Goal: Find contact information: Find contact information

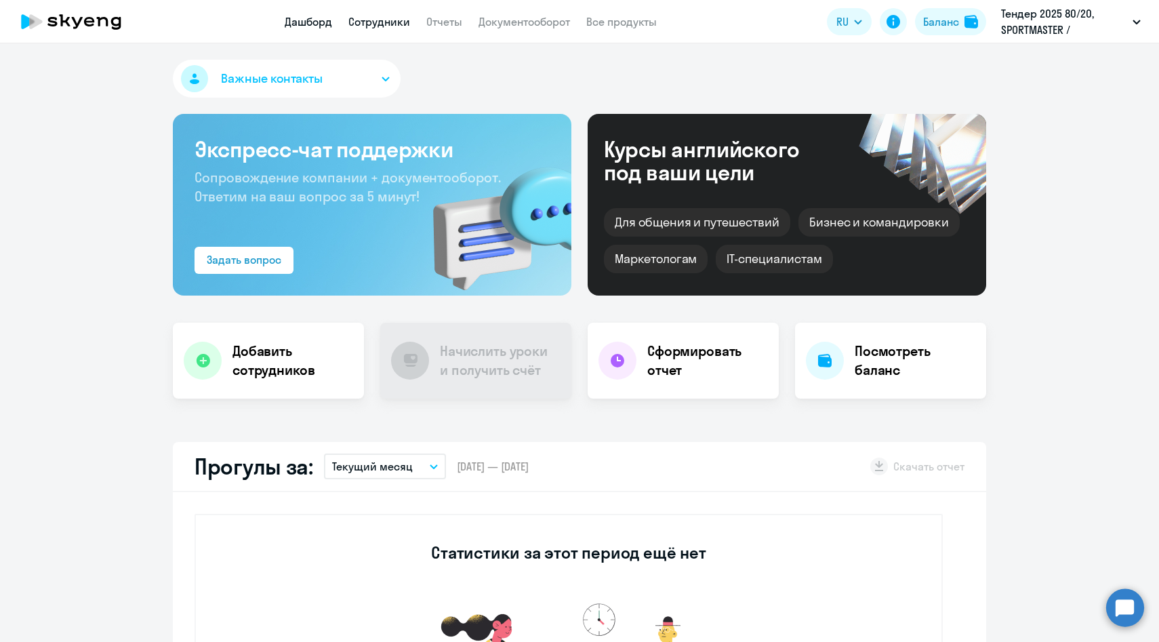
click at [372, 24] on link "Сотрудники" at bounding box center [379, 22] width 62 height 14
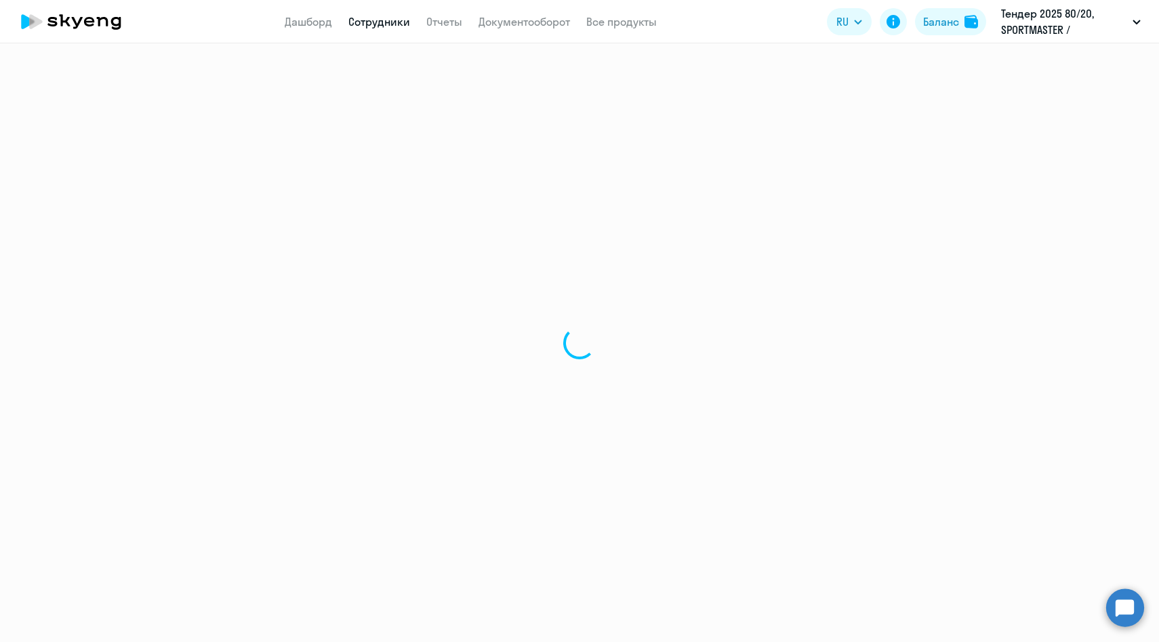
select select "30"
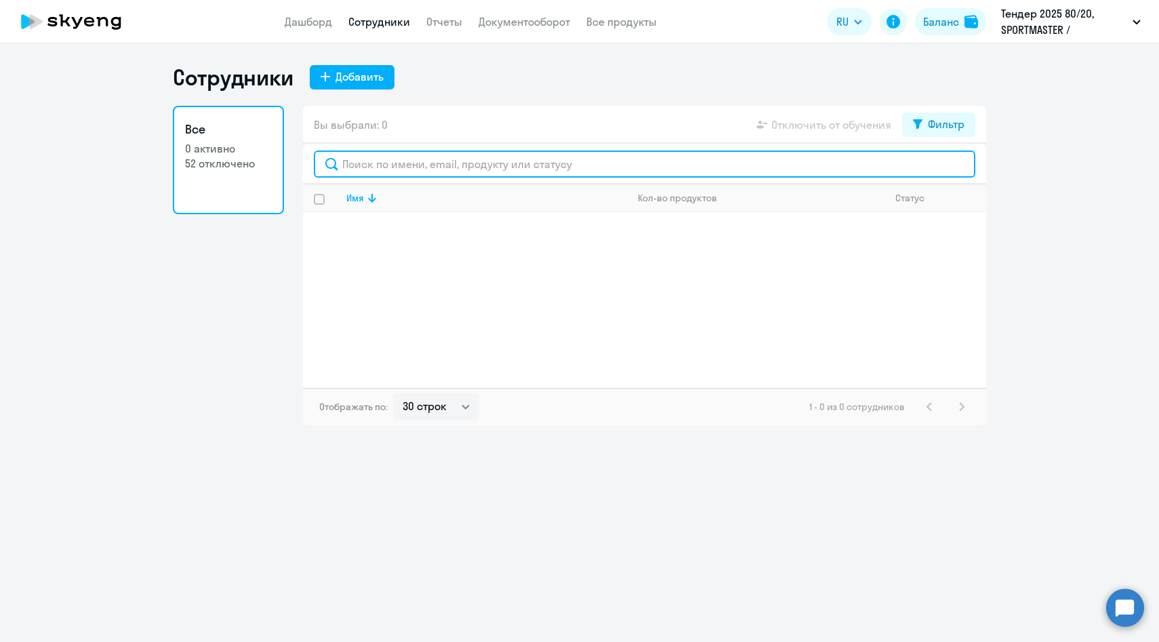
click at [379, 169] on input "text" at bounding box center [644, 163] width 661 height 27
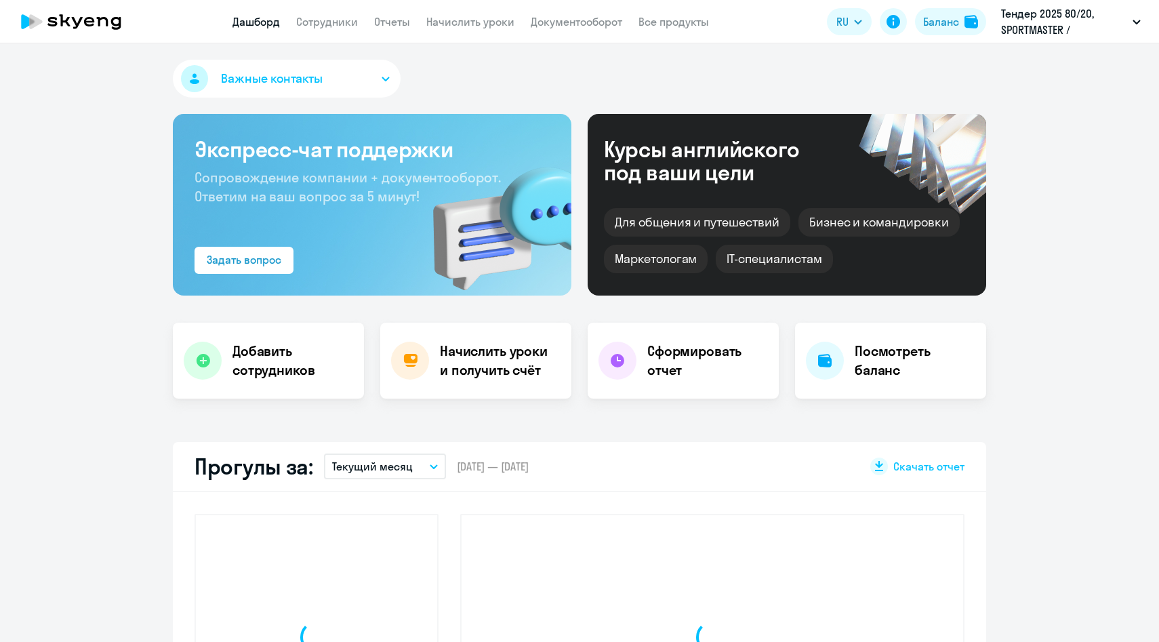
select select "30"
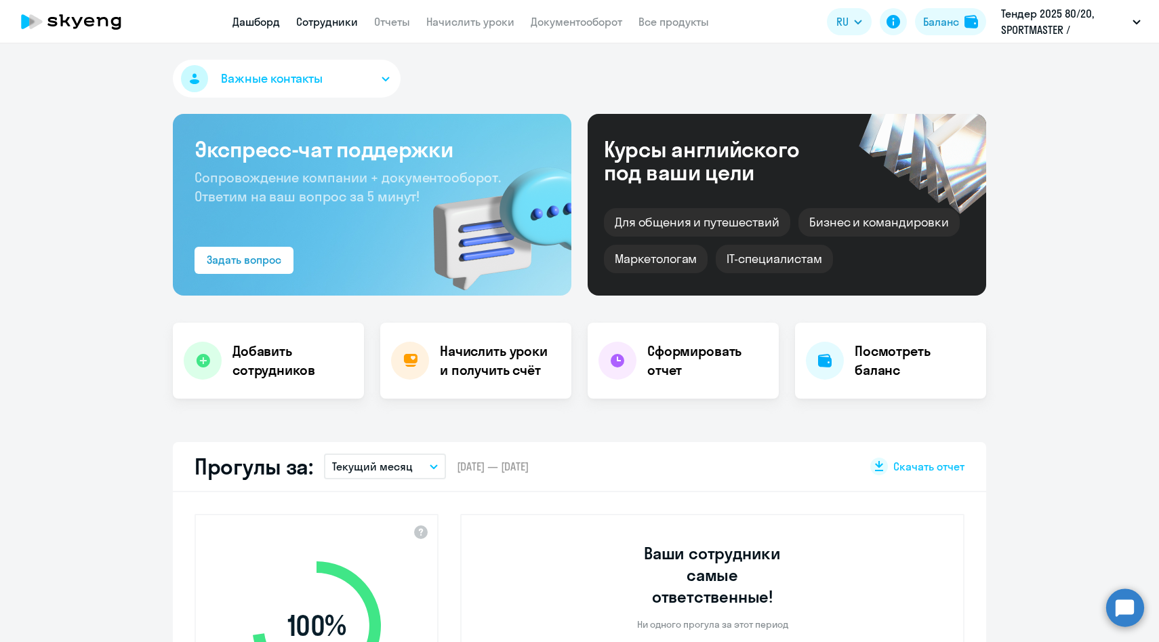
click at [342, 18] on link "Сотрудники" at bounding box center [327, 22] width 62 height 14
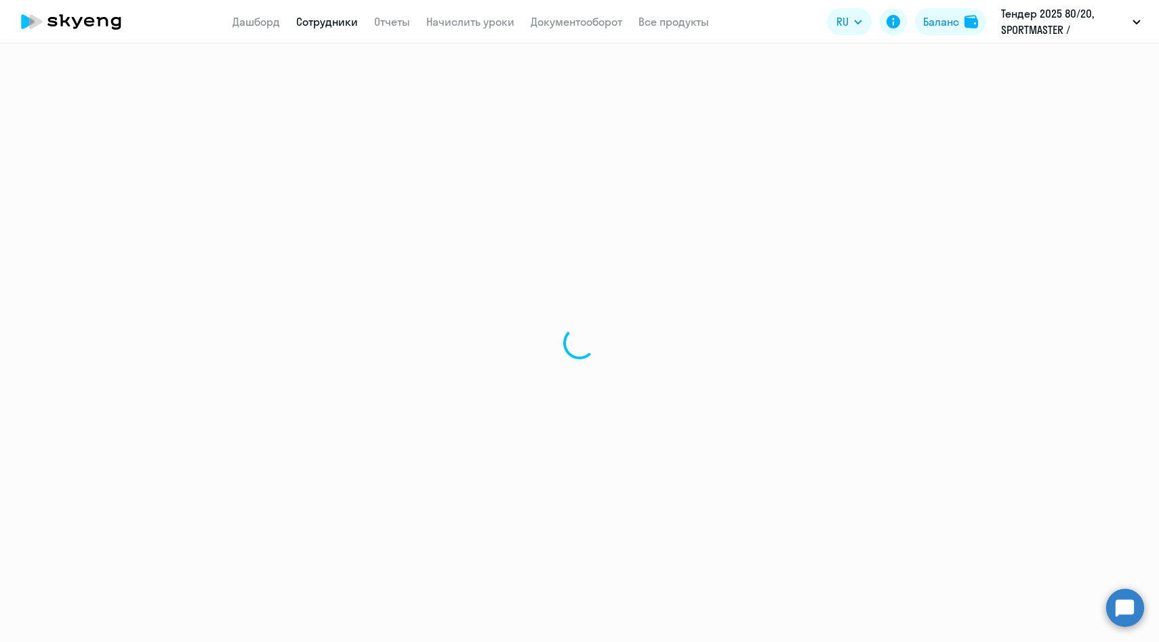
select select "30"
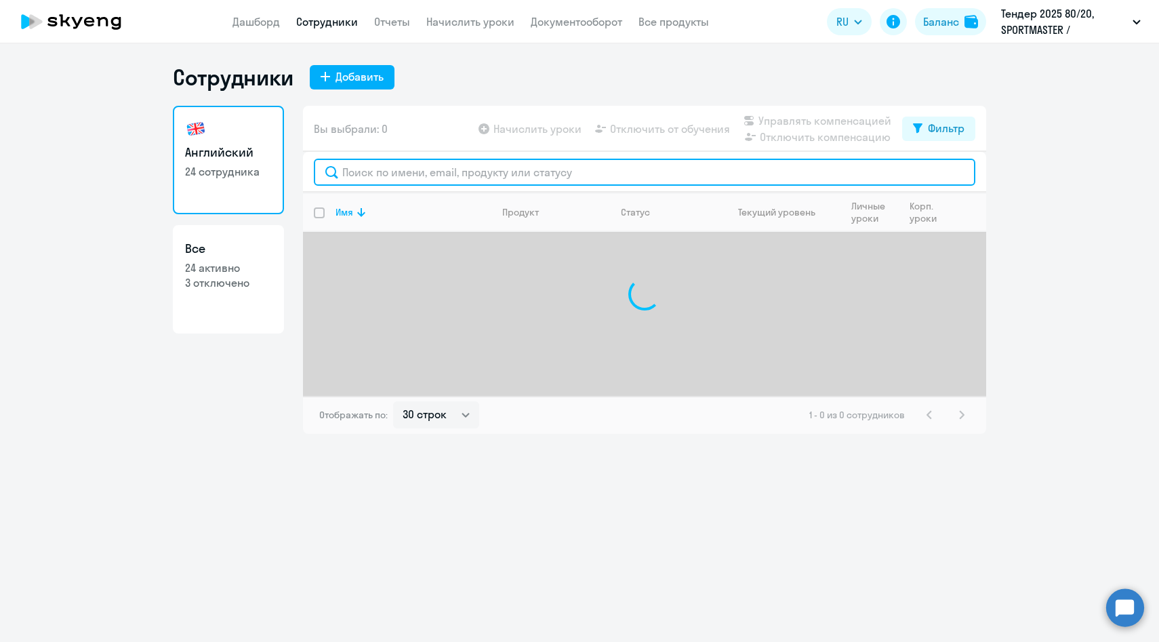
click at [394, 169] on input "text" at bounding box center [644, 172] width 661 height 27
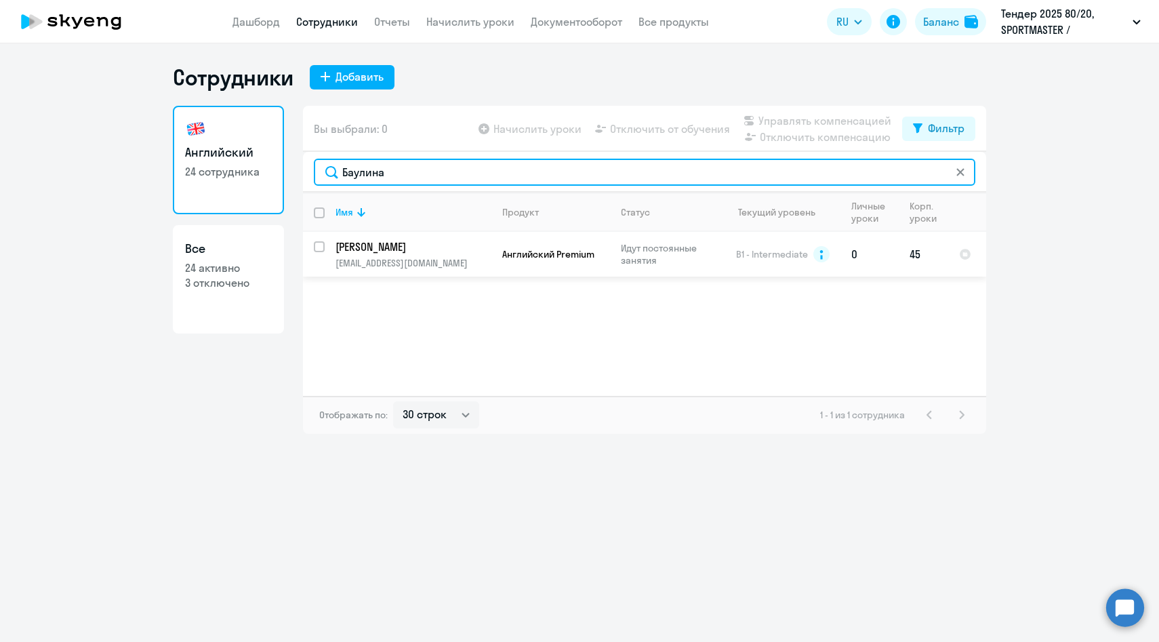
type input "Баулина"
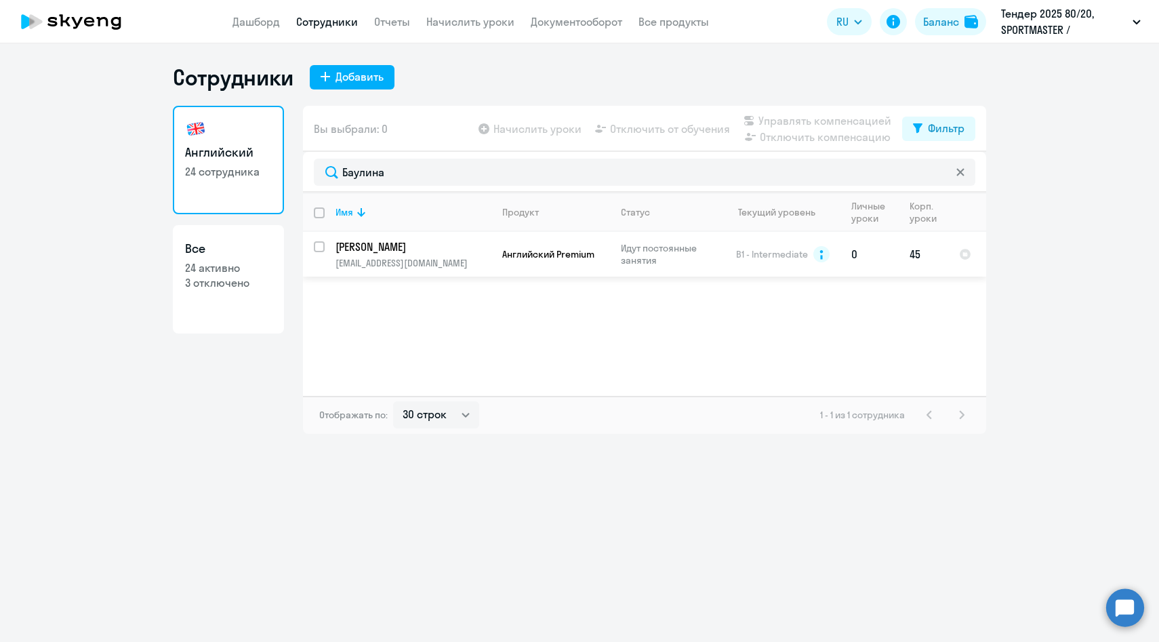
click at [405, 263] on p "[EMAIL_ADDRESS][DOMAIN_NAME]" at bounding box center [412, 263] width 155 height 12
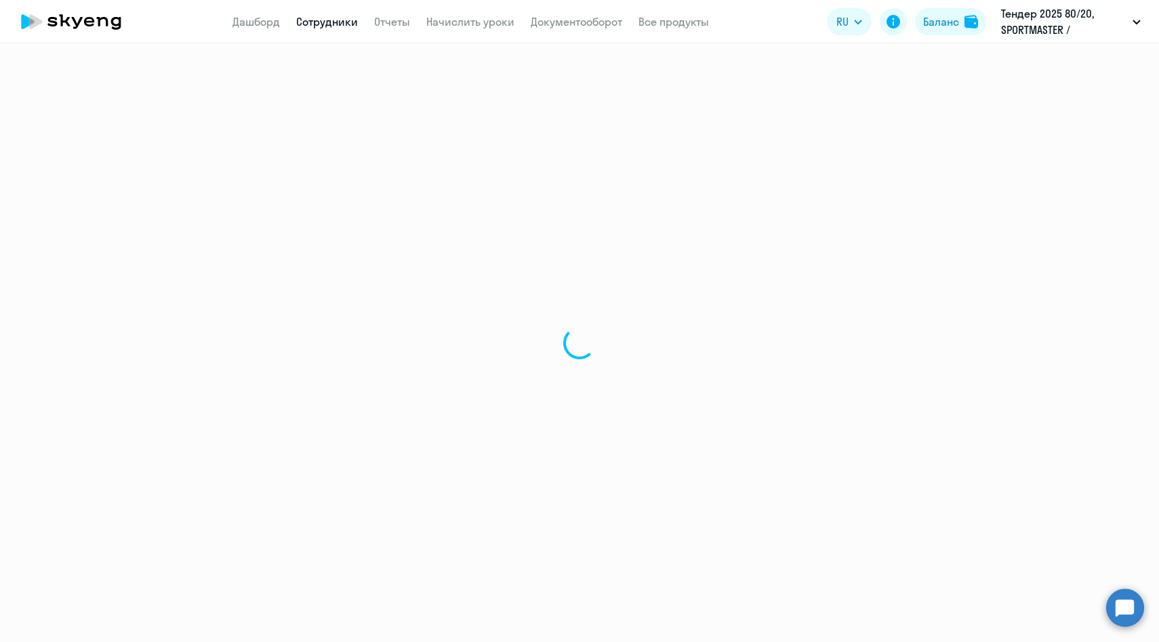
select select "english"
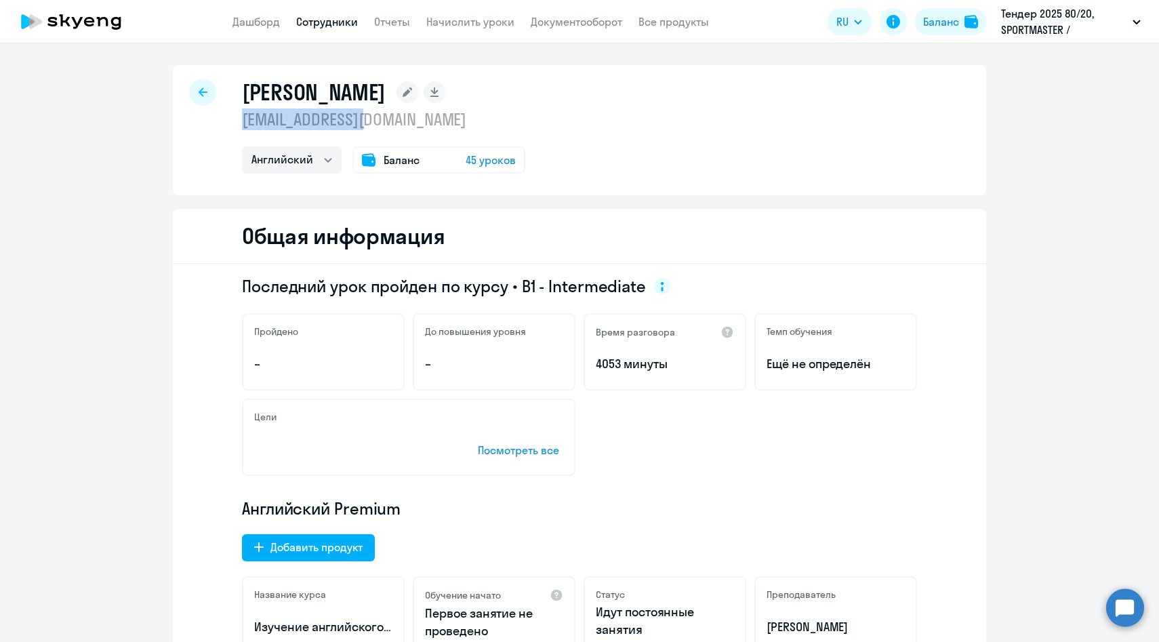
drag, startPoint x: 386, startPoint y: 113, endPoint x: 243, endPoint y: 112, distance: 142.3
click at [243, 112] on p "[EMAIL_ADDRESS][DOMAIN_NAME]" at bounding box center [383, 119] width 283 height 22
copy p "[EMAIL_ADDRESS][DOMAIN_NAME]"
